Goal: Transaction & Acquisition: Purchase product/service

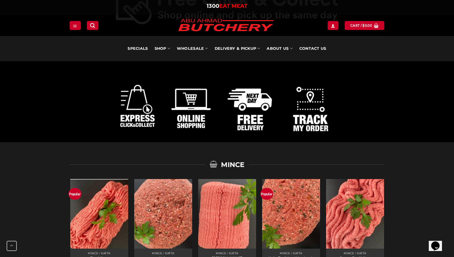
scroll to position [338, 0]
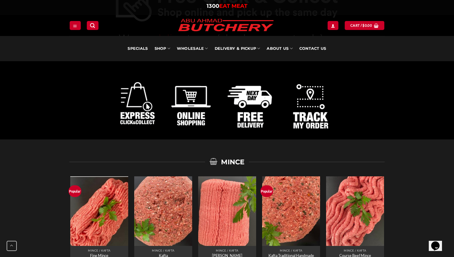
click at [252, 106] on img at bounding box center [227, 101] width 224 height 76
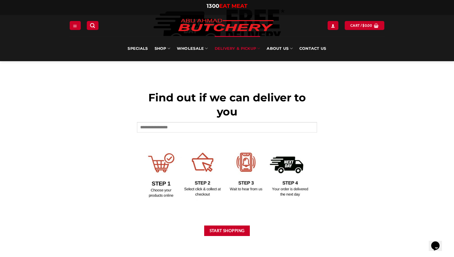
scroll to position [211, 0]
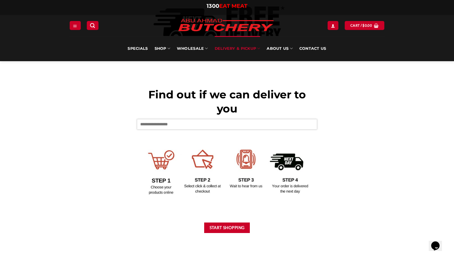
click at [176, 124] on input "text" at bounding box center [227, 124] width 180 height 10
type input "****"
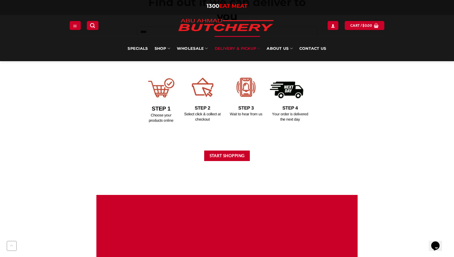
scroll to position [285, 0]
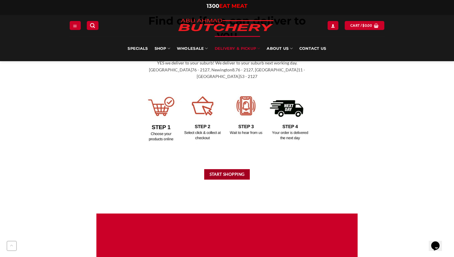
click at [229, 169] on button "Start Shopping" at bounding box center [227, 174] width 46 height 11
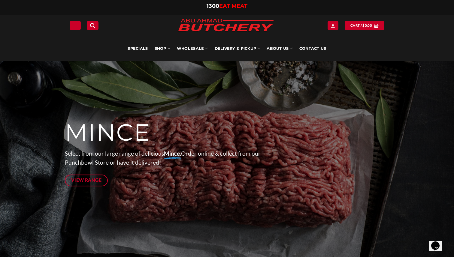
scroll to position [25, 0]
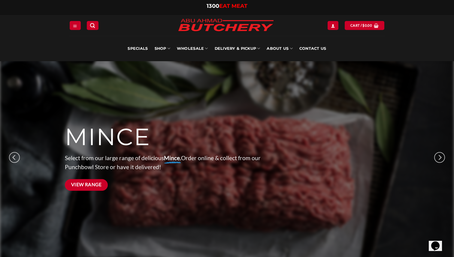
click at [97, 182] on span "View Range" at bounding box center [86, 185] width 31 height 8
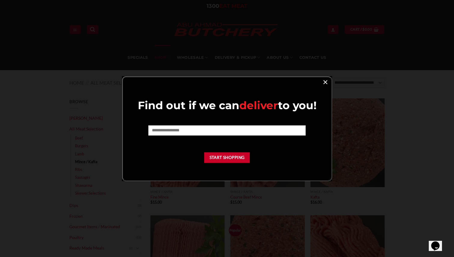
click at [327, 82] on link "×" at bounding box center [325, 82] width 9 height 8
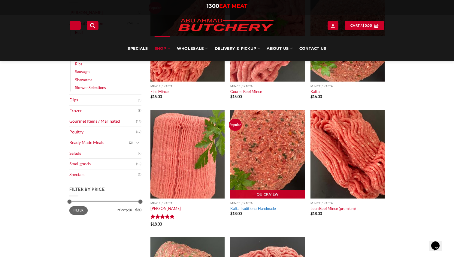
scroll to position [110, 0]
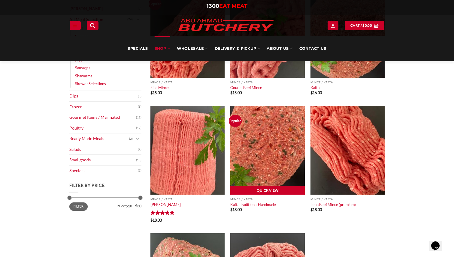
click at [271, 191] on link "Quick View" at bounding box center [267, 190] width 74 height 9
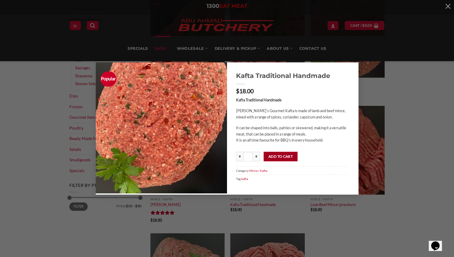
click at [285, 157] on button "Add to cart" at bounding box center [281, 157] width 34 height 10
click at [400, 117] on div "Popular Kafta Traditional Handmade $ 18.00 Kafta Traditional Handmade Abu Ahmad…" at bounding box center [227, 128] width 436 height 132
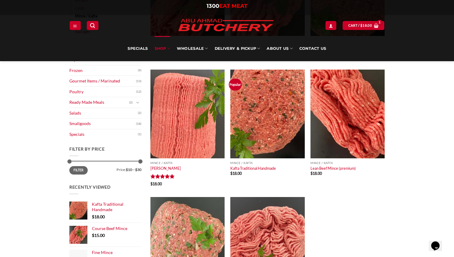
scroll to position [164, 0]
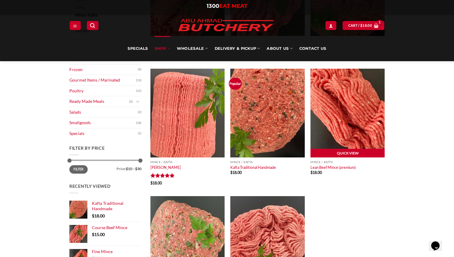
click at [345, 150] on link "Quick View" at bounding box center [348, 153] width 74 height 9
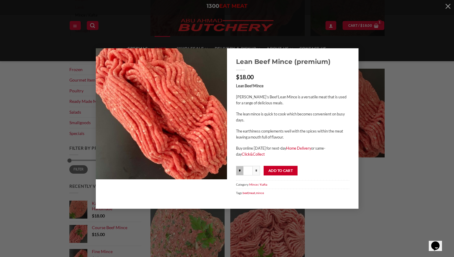
click at [243, 172] on input "*" at bounding box center [239, 171] width 7 height 10
click at [258, 172] on input "*" at bounding box center [256, 171] width 7 height 10
click at [238, 171] on input "*" at bounding box center [239, 171] width 7 height 10
type input "***"
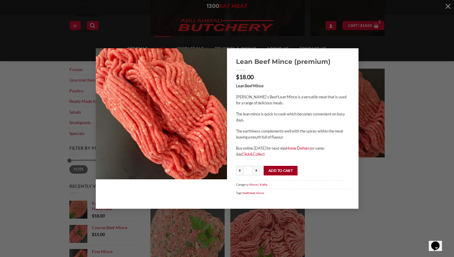
click at [278, 174] on button "Add to cart" at bounding box center [281, 171] width 34 height 10
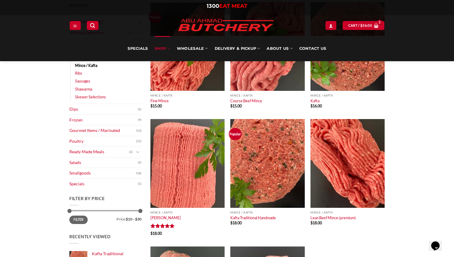
scroll to position [114, 0]
click at [189, 86] on link "Quick View" at bounding box center [188, 87] width 74 height 9
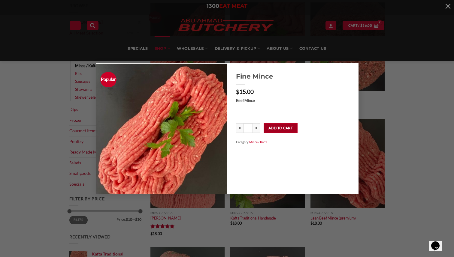
click at [282, 129] on button "Add to cart" at bounding box center [281, 128] width 34 height 10
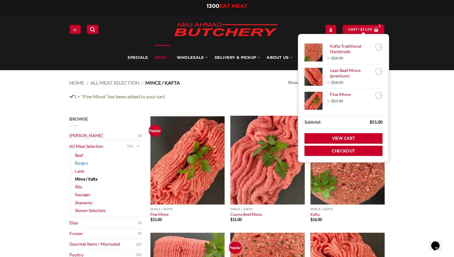
click at [83, 162] on link "Burgers" at bounding box center [81, 164] width 13 height 8
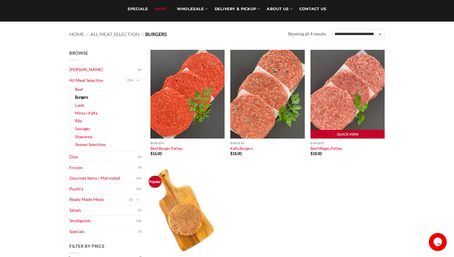
scroll to position [50, 0]
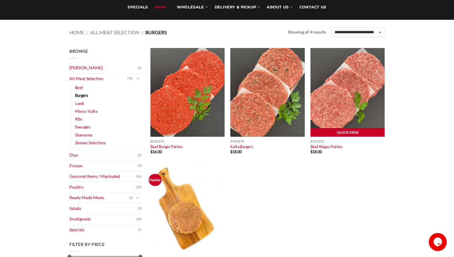
click at [358, 133] on link "Quick View" at bounding box center [348, 132] width 74 height 9
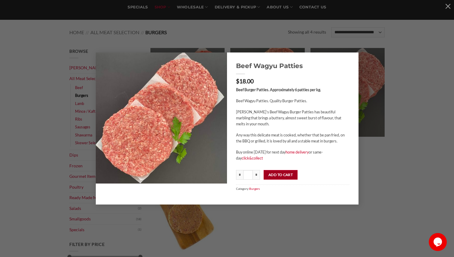
click at [284, 177] on button "Add to cart" at bounding box center [281, 175] width 34 height 10
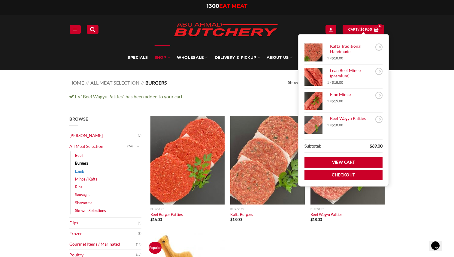
click at [78, 171] on link "Lamb" at bounding box center [79, 172] width 9 height 8
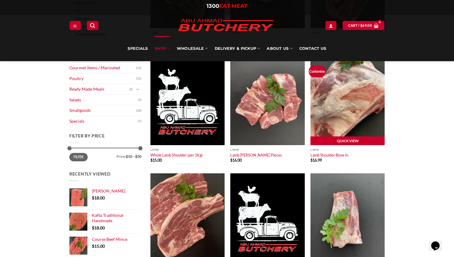
scroll to position [153, 0]
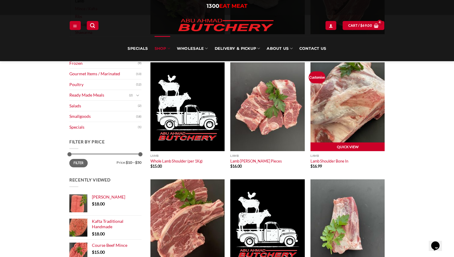
click at [339, 147] on link "Quick View" at bounding box center [348, 147] width 74 height 9
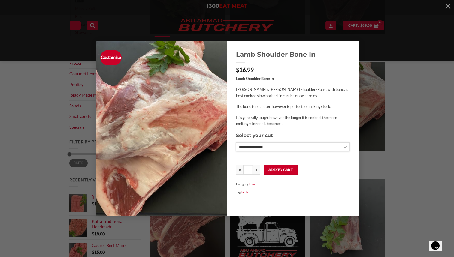
click at [260, 145] on select "**********" at bounding box center [293, 147] width 114 height 9
click at [236, 143] on select "**********" at bounding box center [293, 147] width 114 height 9
click at [256, 150] on select "**********" at bounding box center [293, 147] width 114 height 9
click at [236, 143] on select "**********" at bounding box center [293, 147] width 114 height 9
click at [255, 148] on select "**********" at bounding box center [293, 147] width 114 height 9
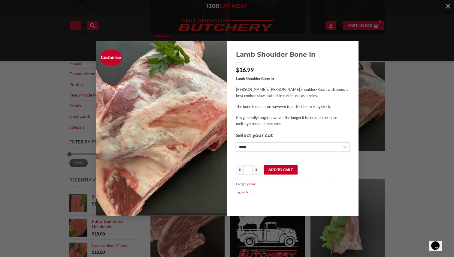
select select "*"
click at [236, 143] on select "**********" at bounding box center [293, 147] width 114 height 9
click at [276, 169] on button "Add to cart" at bounding box center [281, 170] width 34 height 10
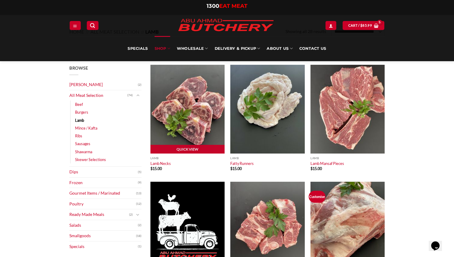
scroll to position [51, 0]
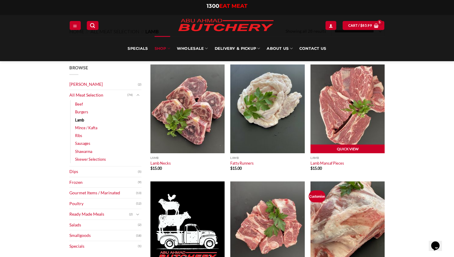
click at [345, 151] on link "Quick View" at bounding box center [348, 149] width 74 height 9
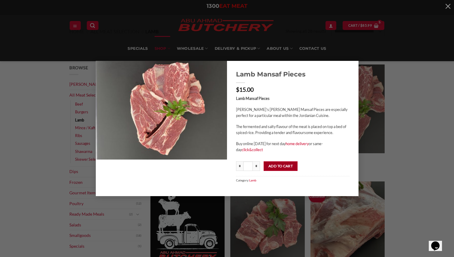
click at [279, 165] on button "Add to cart" at bounding box center [281, 167] width 34 height 10
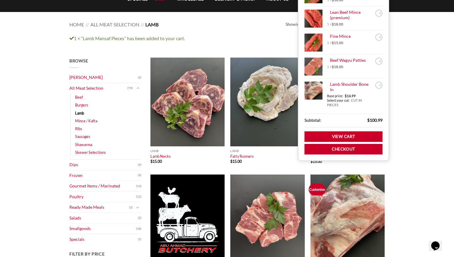
scroll to position [72, 0]
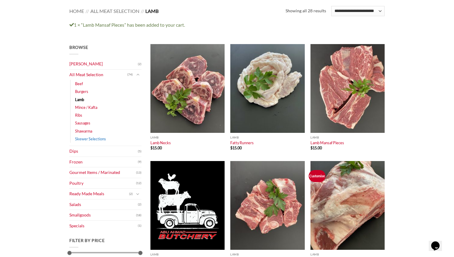
click at [84, 139] on link "Skewer Selections" at bounding box center [90, 139] width 31 height 8
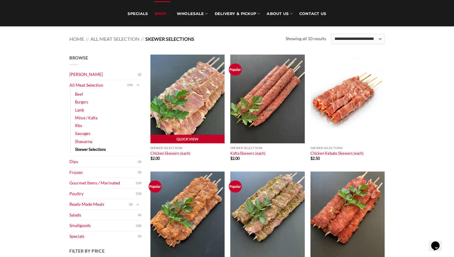
scroll to position [58, 0]
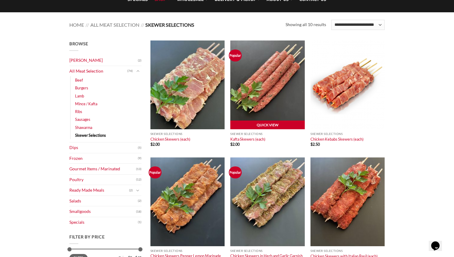
click at [273, 123] on link "Quick View" at bounding box center [267, 125] width 74 height 9
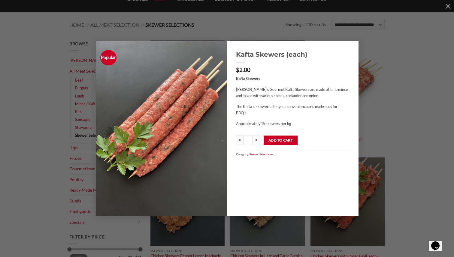
click at [269, 109] on p "The Kafta is skewered for your convenience and made easy for BBQ’s." at bounding box center [293, 110] width 114 height 12
click at [257, 141] on input "*" at bounding box center [256, 141] width 7 height 10
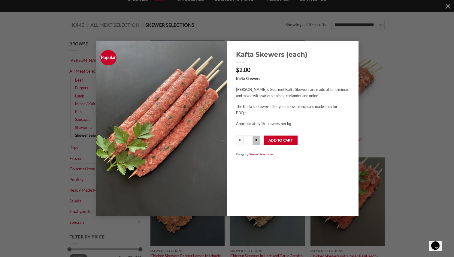
type input "***"
click at [89, 75] on div "Popular Kafta Skewers (each) $ 2.00 Kafta Skewers Abu Ahmad Butchery’s Gourmet …" at bounding box center [227, 128] width 436 height 175
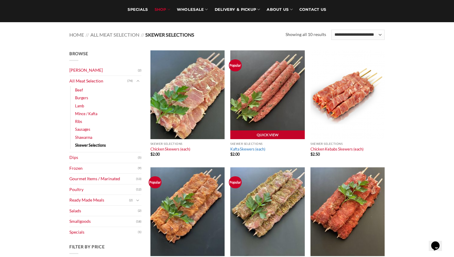
scroll to position [51, 0]
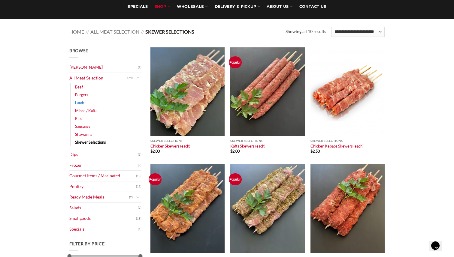
click at [82, 104] on link "Lamb" at bounding box center [79, 103] width 9 height 8
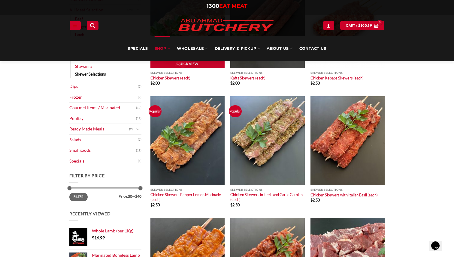
scroll to position [123, 0]
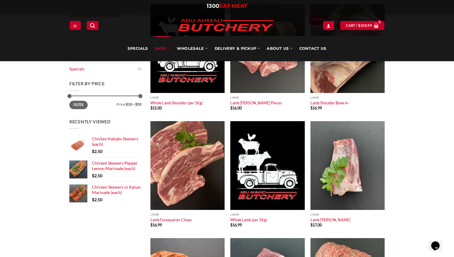
scroll to position [226, 0]
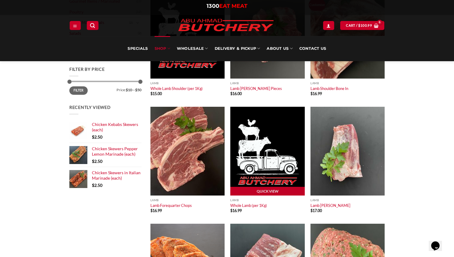
click at [270, 180] on img at bounding box center [267, 151] width 74 height 89
click at [269, 193] on link "Quick View" at bounding box center [267, 191] width 74 height 9
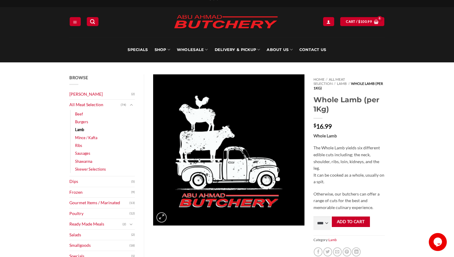
scroll to position [12, 0]
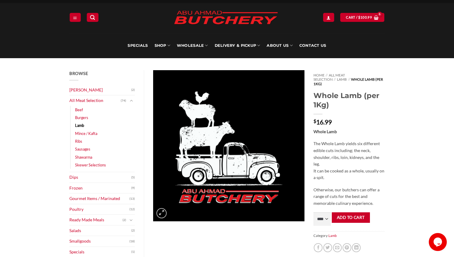
click at [347, 152] on p "The Whole Lamb yields six different edible cuts including; the neck, shoulder, …" at bounding box center [349, 161] width 71 height 41
click at [348, 163] on p "The Whole Lamb yields six different edible cuts including; the neck, shoulder, …" at bounding box center [349, 161] width 71 height 41
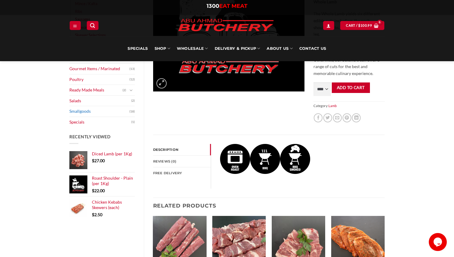
scroll to position [145, 0]
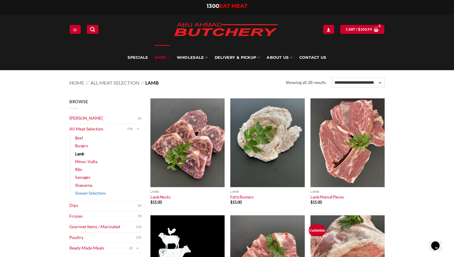
click at [84, 192] on link "Skewer Selections" at bounding box center [90, 194] width 31 height 8
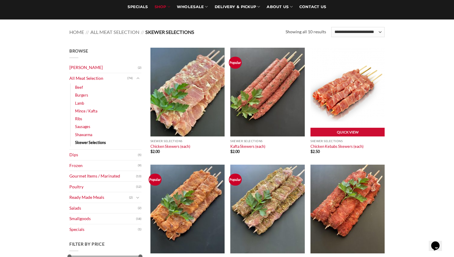
scroll to position [59, 0]
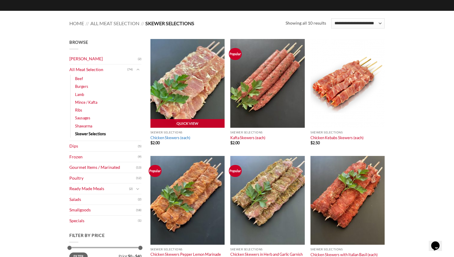
click at [169, 137] on link "Chicken Skewers (each)" at bounding box center [171, 137] width 40 height 5
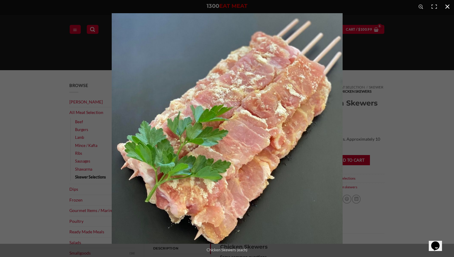
click at [364, 132] on div at bounding box center [339, 141] width 454 height 257
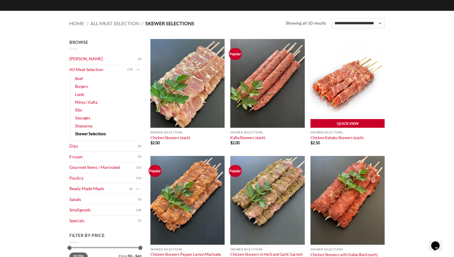
click at [350, 123] on link "Quick View" at bounding box center [348, 123] width 74 height 9
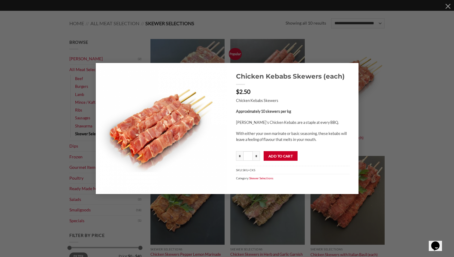
click at [298, 136] on p "With either your own marinate or basic seasoning, these kebabs will leave a fee…" at bounding box center [293, 137] width 114 height 12
click at [419, 174] on div "Chicken Kebabs Skewers (each) $ 2.50 Chicken Kebabs Skewers Approximately 10 sk…" at bounding box center [227, 129] width 436 height 132
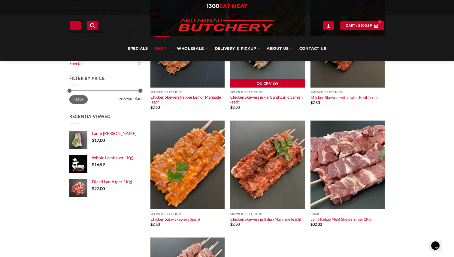
scroll to position [218, 0]
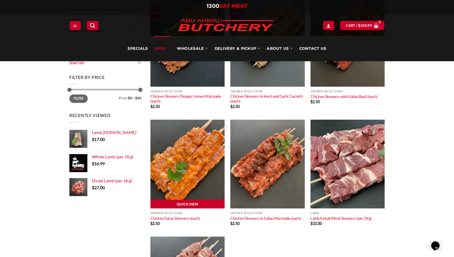
click at [200, 204] on link "Quick View" at bounding box center [188, 204] width 74 height 9
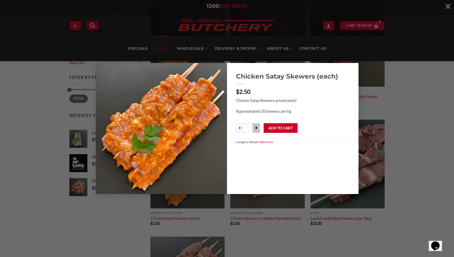
click at [254, 126] on input "*" at bounding box center [256, 128] width 7 height 10
type input "***"
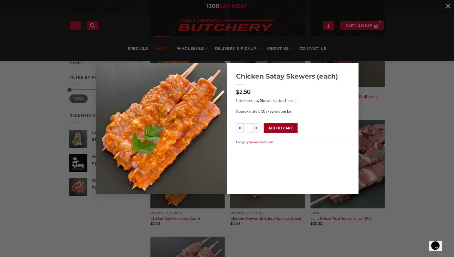
click at [273, 128] on button "Add to cart" at bounding box center [281, 128] width 34 height 10
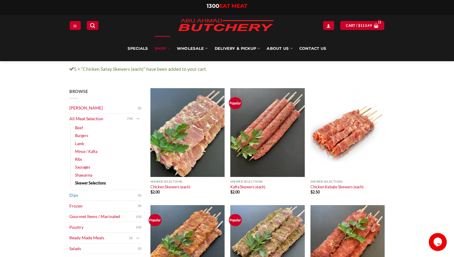
scroll to position [26, 0]
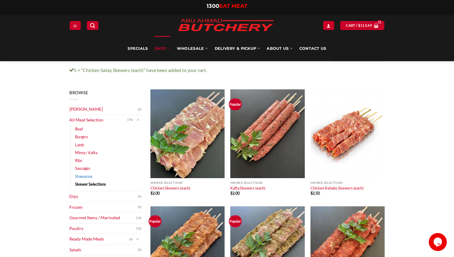
click at [83, 177] on link "Shawarma" at bounding box center [83, 177] width 17 height 8
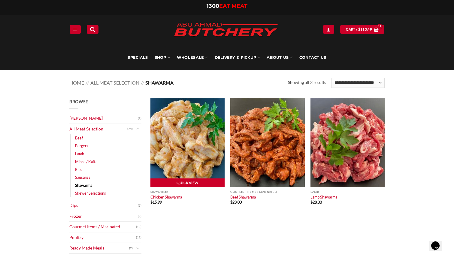
click at [175, 187] on link "Quick View" at bounding box center [188, 183] width 74 height 9
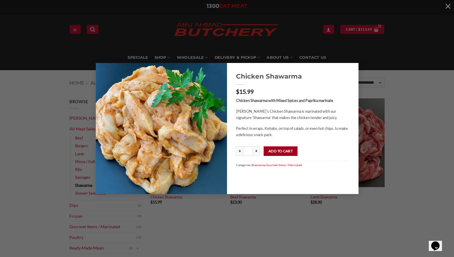
click at [283, 154] on button "Add to cart" at bounding box center [281, 152] width 34 height 10
click at [246, 212] on div "Chicken Shawarma $ 15.99 Chicken Shawarma with Mixed Spices and Paprika marinat…" at bounding box center [227, 128] width 454 height 257
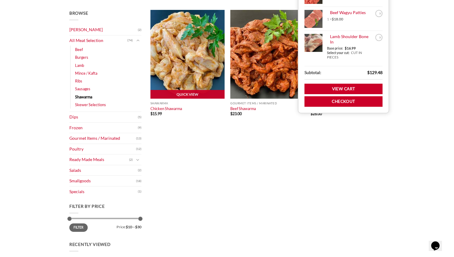
scroll to position [127, 0]
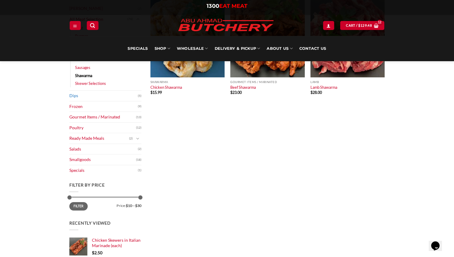
click at [74, 98] on link "Dips" at bounding box center [103, 96] width 68 height 11
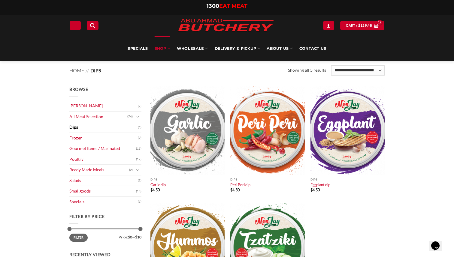
scroll to position [10, 0]
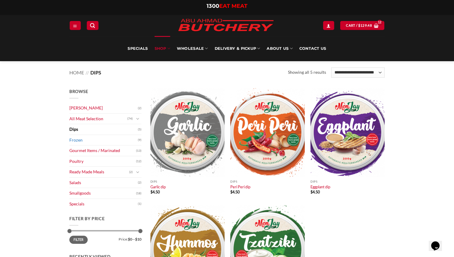
click at [81, 143] on link "Frozen" at bounding box center [103, 140] width 68 height 11
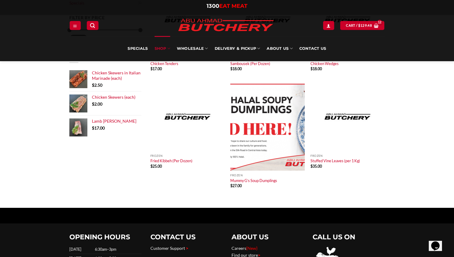
scroll to position [213, 0]
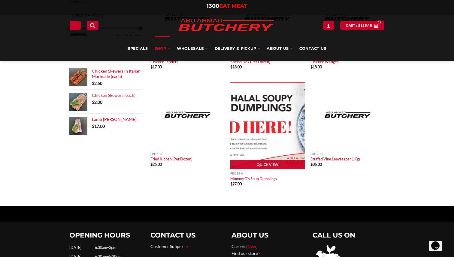
click at [256, 176] on p "Mummy G’s Soup Dumplings" at bounding box center [267, 179] width 74 height 6
click at [255, 154] on img at bounding box center [267, 124] width 74 height 89
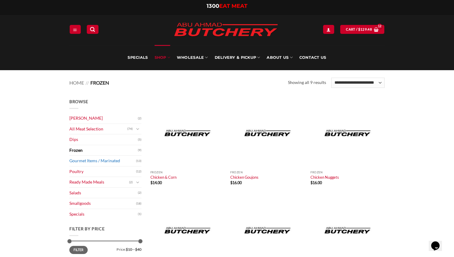
click at [84, 163] on link "Gourmet Items / Marinated" at bounding box center [102, 161] width 67 height 11
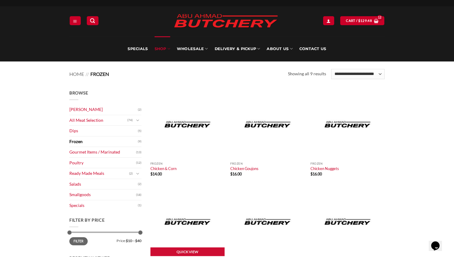
scroll to position [8, 0]
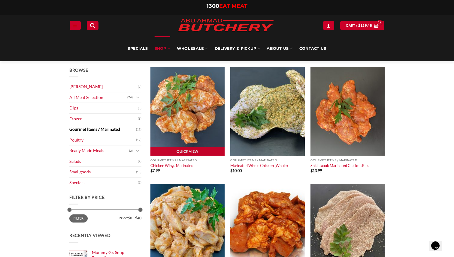
scroll to position [29, 0]
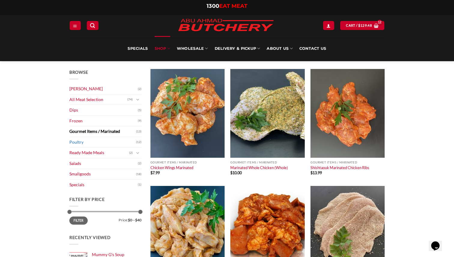
click at [79, 142] on link "Poultry" at bounding box center [102, 142] width 67 height 11
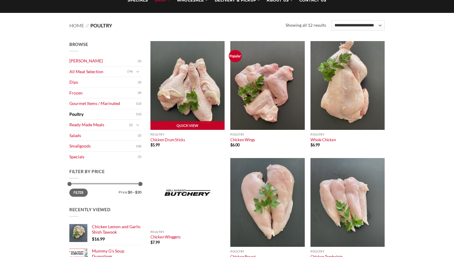
scroll to position [60, 0]
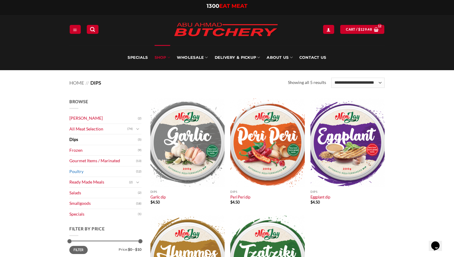
click at [77, 170] on link "Poultry" at bounding box center [102, 172] width 67 height 11
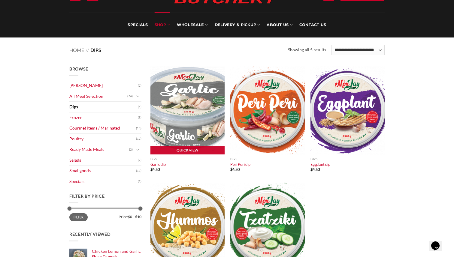
scroll to position [45, 0]
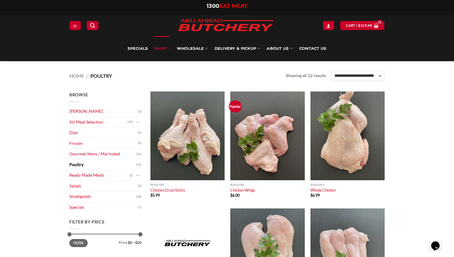
scroll to position [8, 0]
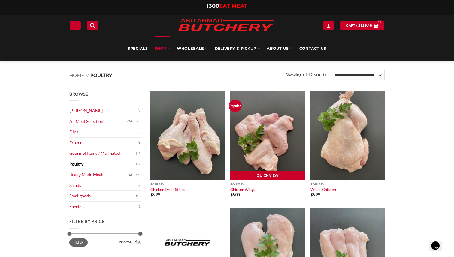
click at [260, 174] on link "Quick View" at bounding box center [267, 175] width 74 height 9
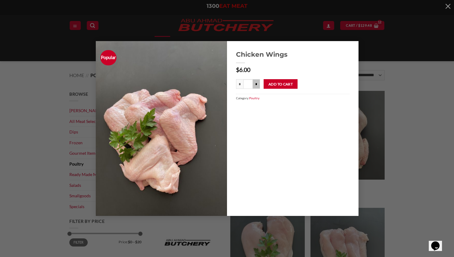
click at [256, 84] on input "*" at bounding box center [256, 84] width 7 height 10
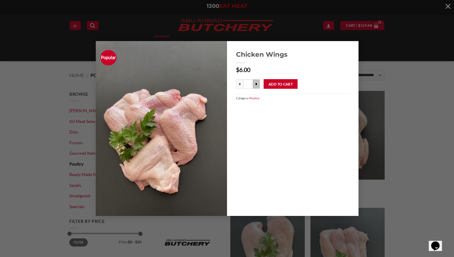
click at [256, 84] on input "*" at bounding box center [256, 84] width 7 height 10
type input "***"
click at [282, 85] on button "Add to cart" at bounding box center [281, 84] width 34 height 10
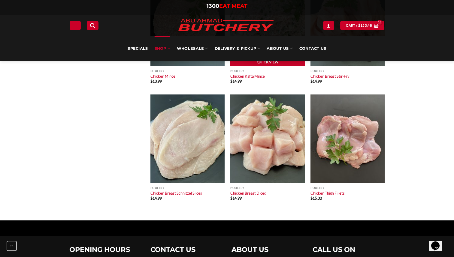
scroll to position [375, 0]
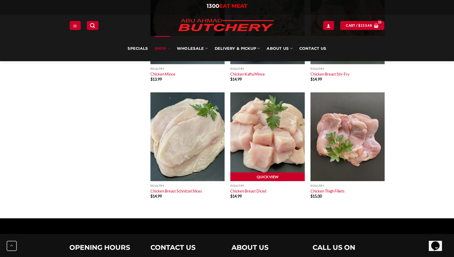
click at [269, 179] on link "Quick View" at bounding box center [267, 177] width 74 height 9
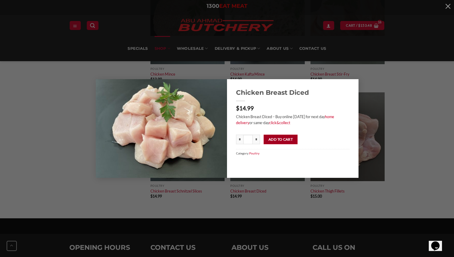
click at [279, 141] on button "Add to cart" at bounding box center [281, 140] width 34 height 10
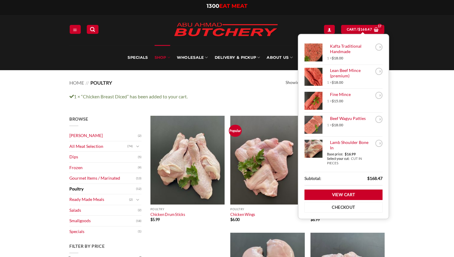
click at [314, 210] on link "Checkout" at bounding box center [344, 207] width 78 height 11
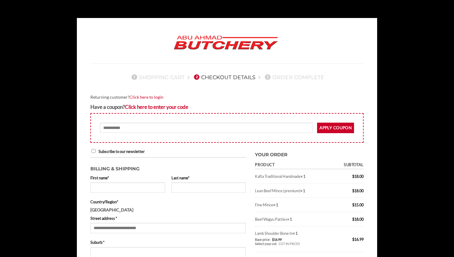
click at [358, 25] on div at bounding box center [227, 43] width 282 height 41
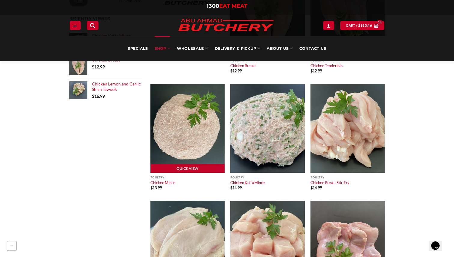
scroll to position [269, 0]
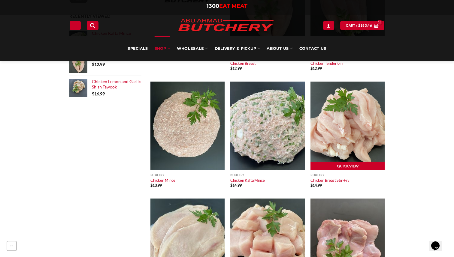
click at [340, 168] on link "Quick View" at bounding box center [348, 166] width 74 height 9
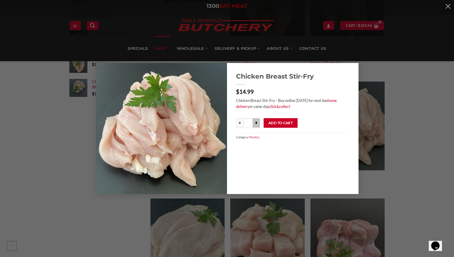
click at [257, 126] on input "*" at bounding box center [256, 123] width 7 height 10
type input "***"
click at [268, 125] on button "Add to cart" at bounding box center [281, 123] width 34 height 10
click at [399, 175] on div "Chicken Breast Stir-Fry $ 14.99 Chicken Breast Stir-Fry – Buy online today for …" at bounding box center [227, 129] width 436 height 132
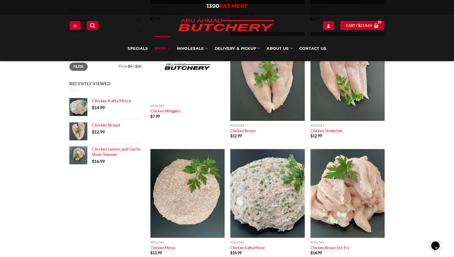
scroll to position [187, 0]
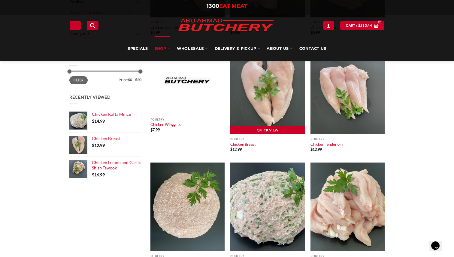
click at [251, 129] on link "Quick View" at bounding box center [267, 130] width 74 height 9
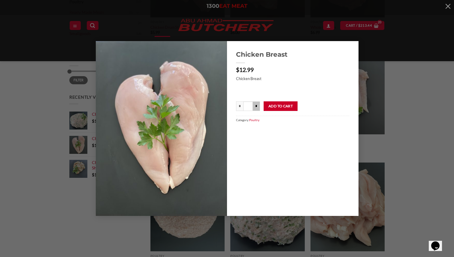
click at [254, 107] on input "*" at bounding box center [256, 107] width 7 height 10
type input "***"
click at [272, 106] on button "Add to cart" at bounding box center [281, 107] width 34 height 10
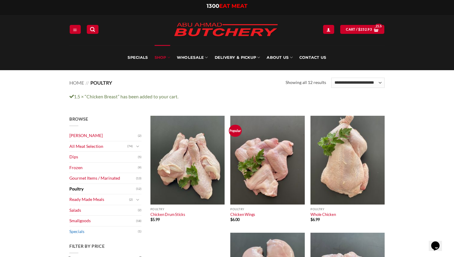
click at [95, 236] on link "Specials" at bounding box center [103, 232] width 68 height 11
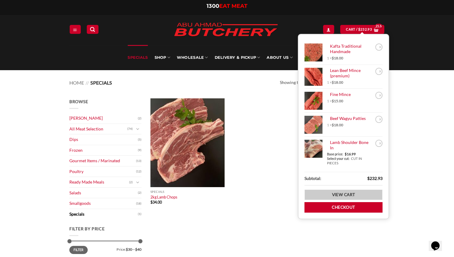
click at [333, 196] on link "View cart" at bounding box center [344, 195] width 78 height 11
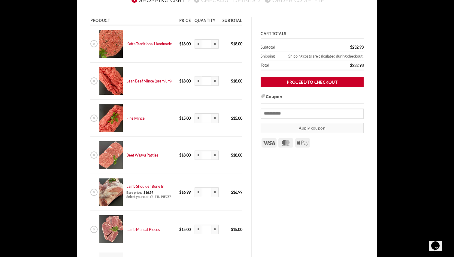
scroll to position [81, 0]
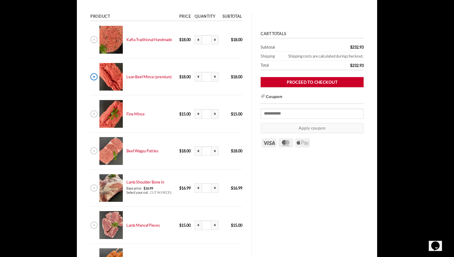
click at [94, 80] on link "×" at bounding box center [93, 76] width 7 height 7
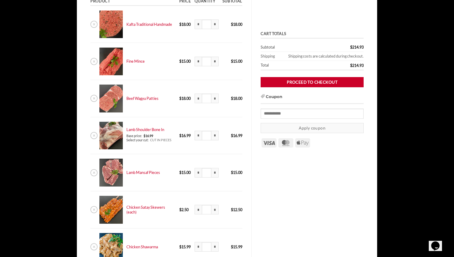
scroll to position [108, 0]
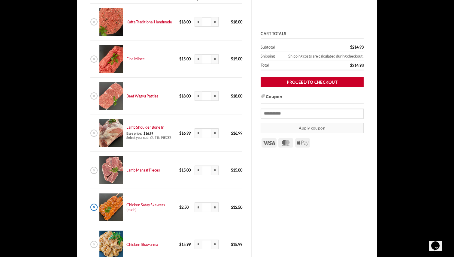
click at [95, 209] on link "×" at bounding box center [93, 207] width 7 height 7
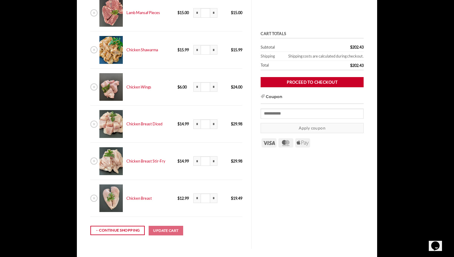
scroll to position [268, 0]
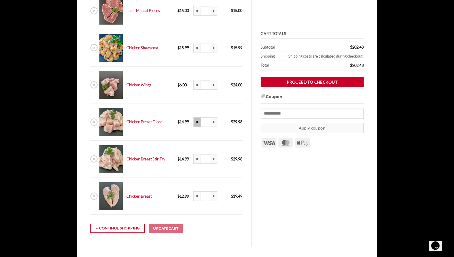
click at [196, 124] on input "*" at bounding box center [196, 122] width 7 height 10
type input "***"
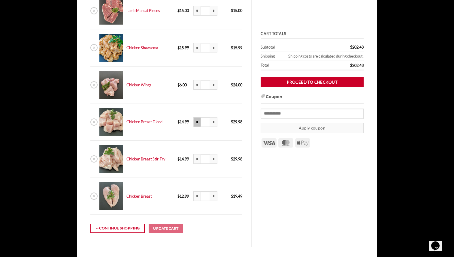
type input "***"
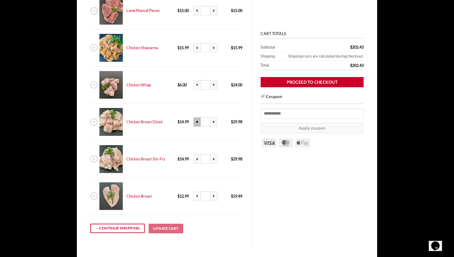
type input "***"
click at [175, 227] on button "Update cart" at bounding box center [166, 229] width 35 height 10
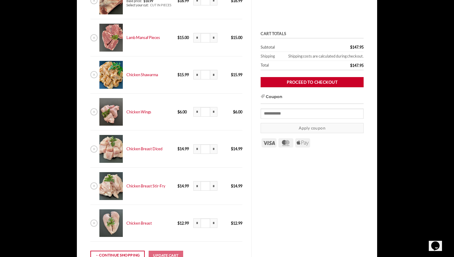
scroll to position [243, 0]
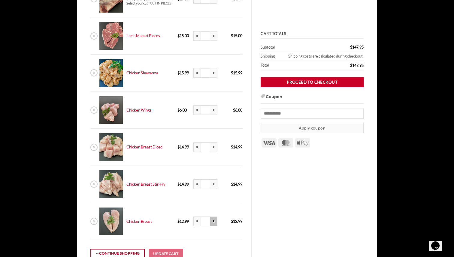
click at [217, 222] on input "*" at bounding box center [213, 222] width 7 height 10
type input "***"
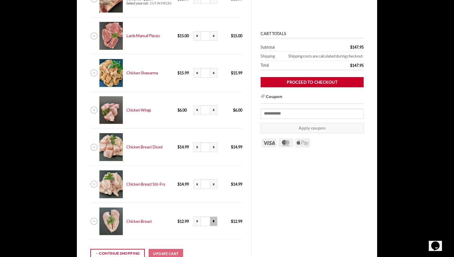
type input "***"
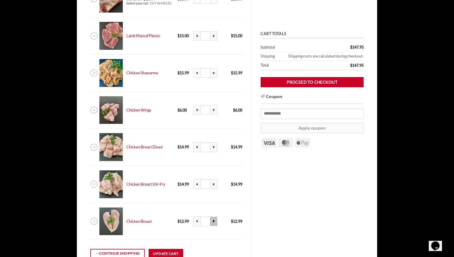
click at [213, 221] on input "*" at bounding box center [213, 222] width 7 height 10
type input "***"
click at [180, 249] on td "← Continue shopping Update cart" at bounding box center [166, 253] width 152 height 27
click at [179, 252] on button "Update cart" at bounding box center [166, 254] width 35 height 10
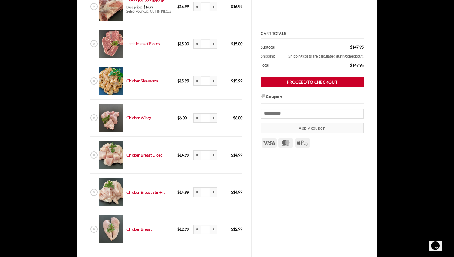
scroll to position [218, 0]
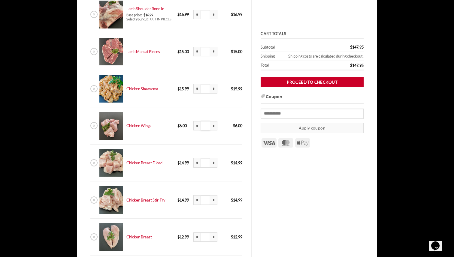
click at [208, 126] on input "*" at bounding box center [206, 126] width 10 height 10
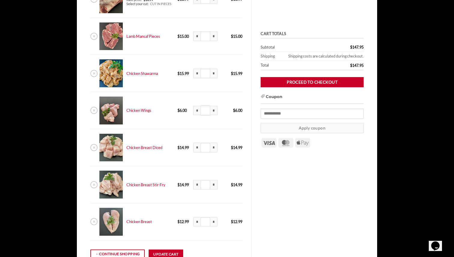
scroll to position [237, 0]
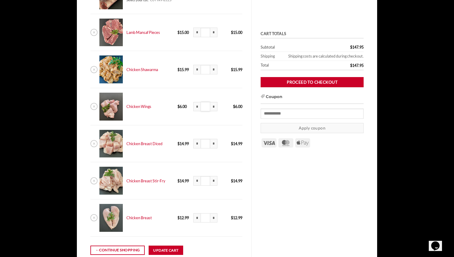
type input "*"
click at [206, 219] on input "*" at bounding box center [206, 219] width 10 height 10
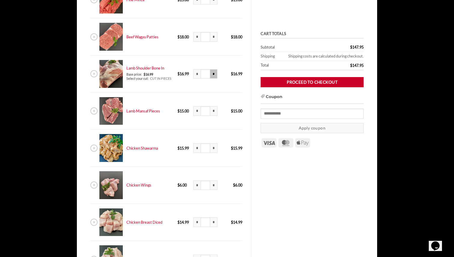
scroll to position [159, 0]
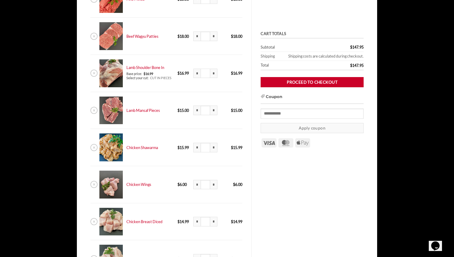
type input "***"
click at [207, 74] on input "*" at bounding box center [206, 74] width 10 height 10
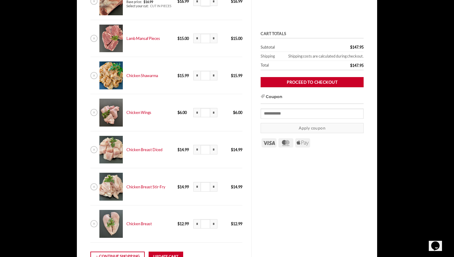
scroll to position [358, 0]
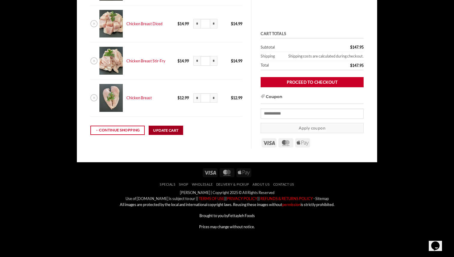
click at [166, 134] on button "Update cart" at bounding box center [166, 131] width 35 height 10
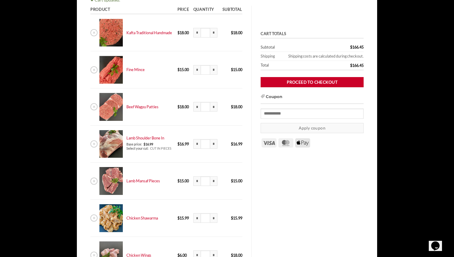
scroll to position [94, 0]
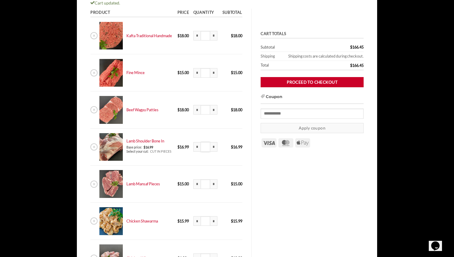
click at [206, 148] on input "*" at bounding box center [206, 147] width 10 height 10
type input "*"
click at [213, 155] on td "* Lamb Shoulder Bone In quantity * *" at bounding box center [206, 147] width 29 height 37
click at [153, 142] on link "Lamb Shoulder Bone In" at bounding box center [145, 141] width 38 height 5
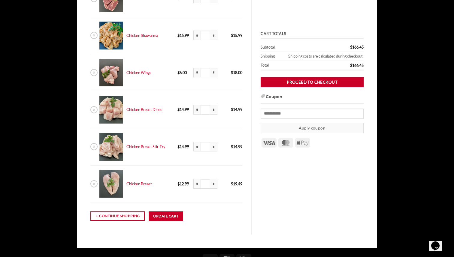
scroll to position [367, 0]
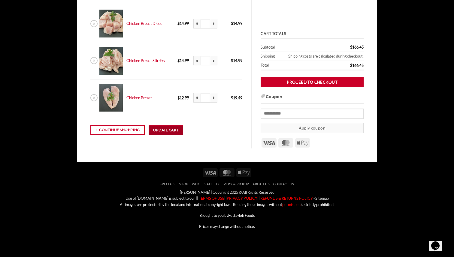
click at [164, 132] on button "Update cart" at bounding box center [166, 131] width 35 height 10
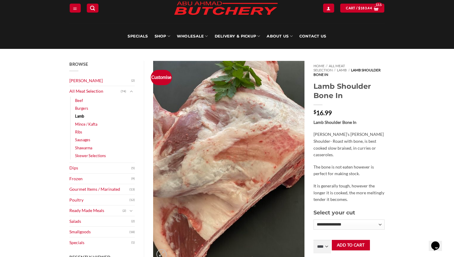
scroll to position [20, 0]
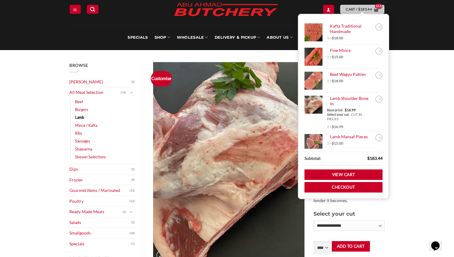
click at [351, 10] on span "Cart / $ 183.44" at bounding box center [359, 9] width 26 height 5
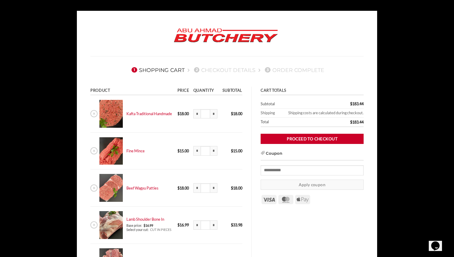
scroll to position [8, 0]
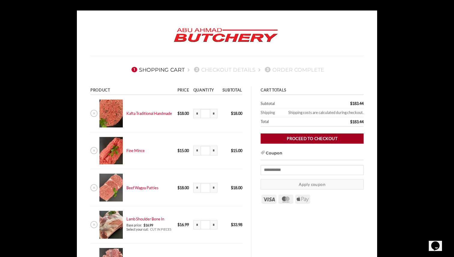
click at [324, 137] on link "Proceed to checkout" at bounding box center [312, 139] width 103 height 11
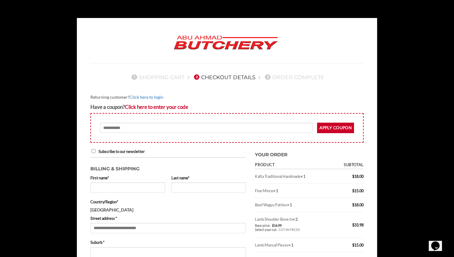
click at [149, 95] on link "Click here to login" at bounding box center [146, 97] width 34 height 5
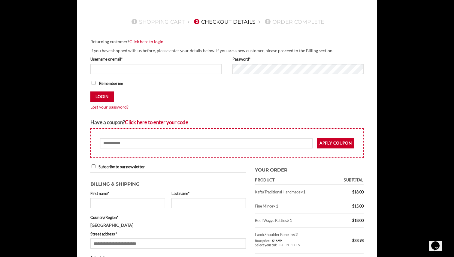
scroll to position [88, 0]
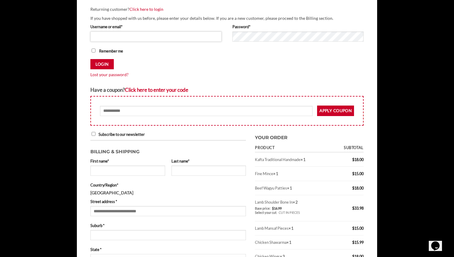
click at [150, 35] on input "Username or email * Required" at bounding box center [155, 37] width 131 height 10
type input "**********"
click at [99, 62] on button "Login" at bounding box center [101, 64] width 23 height 11
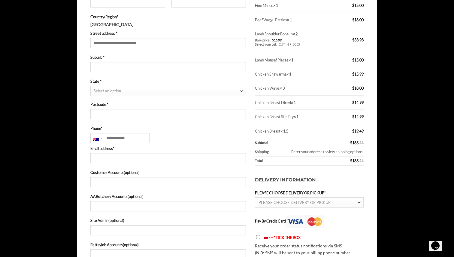
scroll to position [289, 0]
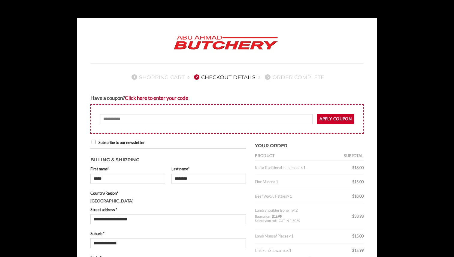
select select "***"
type input "**********"
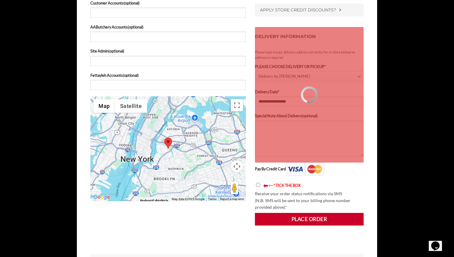
scroll to position [347, 0]
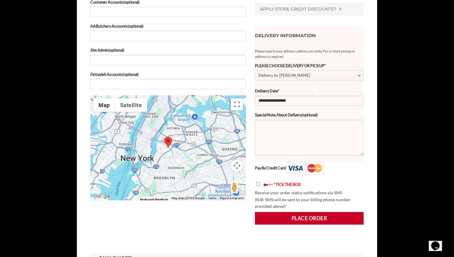
type input "**********"
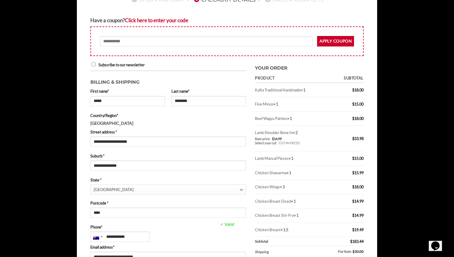
scroll to position [68, 0]
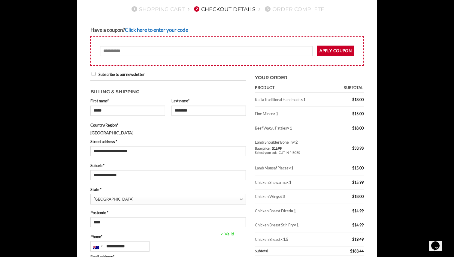
click at [154, 29] on link "Click here to enter your code" at bounding box center [156, 30] width 63 height 6
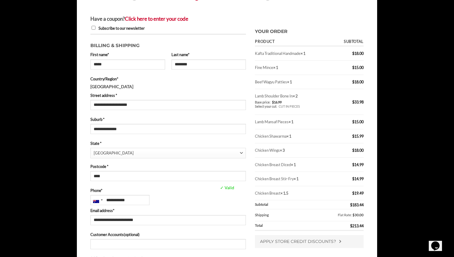
scroll to position [80, 0]
click at [440, 242] on icon "Chat widget" at bounding box center [435, 246] width 8 height 9
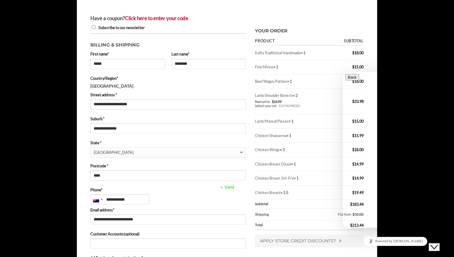
scroll to position [29, 0]
click at [438, 245] on div "Close Chat This icon closes the chat window." at bounding box center [434, 247] width 7 height 7
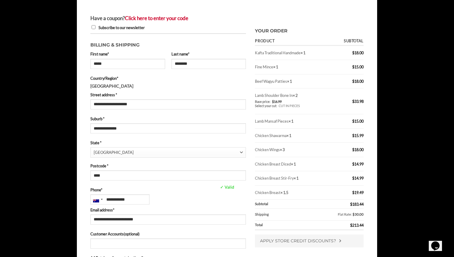
scroll to position [0, 0]
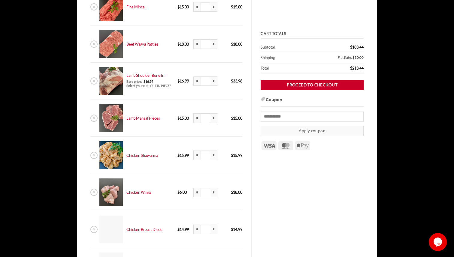
scroll to position [289, 0]
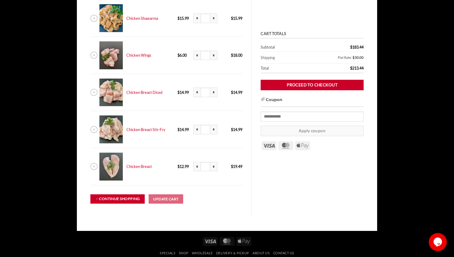
click at [110, 202] on link "← Continue shopping" at bounding box center [117, 199] width 54 height 9
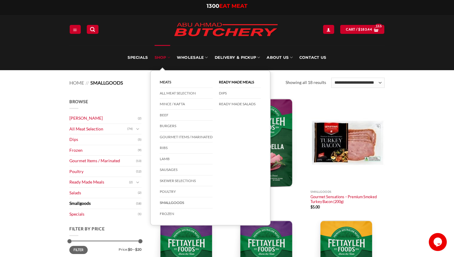
click at [161, 57] on link "SHOP" at bounding box center [163, 57] width 16 height 25
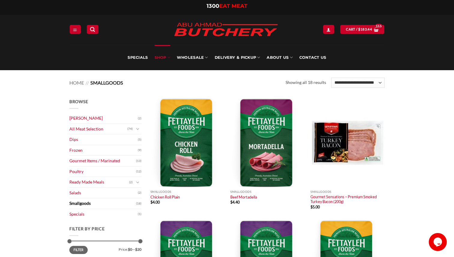
click at [201, 36] on img at bounding box center [226, 30] width 114 height 23
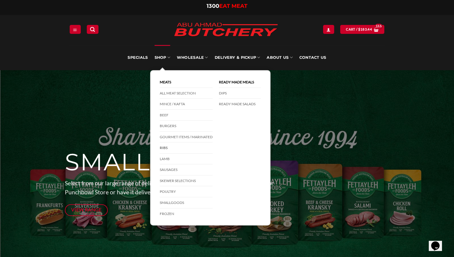
click at [169, 150] on link "Ribs" at bounding box center [186, 148] width 53 height 11
